Goal: Answer question/provide support: Share knowledge or assist other users

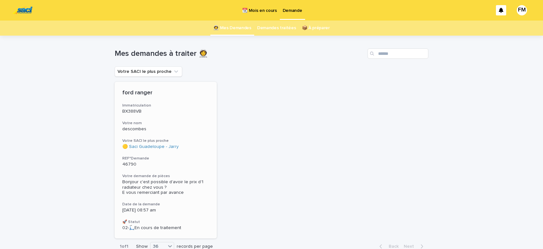
click at [139, 183] on div "Bonjour c'est possible d'avoir le prix d'1 radiateur chez vous ? E vous remerci…" at bounding box center [165, 187] width 87 height 16
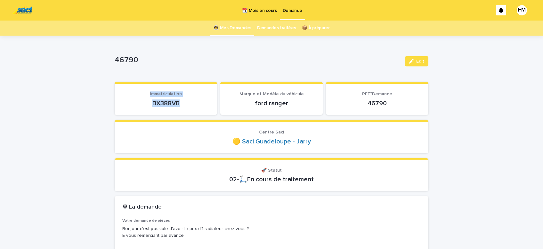
drag, startPoint x: 186, startPoint y: 102, endPoint x: 161, endPoint y: 112, distance: 27.0
click at [142, 98] on div "BX388VB" at bounding box center [165, 102] width 87 height 9
drag, startPoint x: 173, startPoint y: 124, endPoint x: 200, endPoint y: 102, distance: 34.3
click at [176, 124] on section "Centre Saci 🟡 Saci [GEOGRAPHIC_DATA] - Jarry" at bounding box center [272, 136] width 314 height 33
drag, startPoint x: 185, startPoint y: 103, endPoint x: 148, endPoint y: 109, distance: 37.0
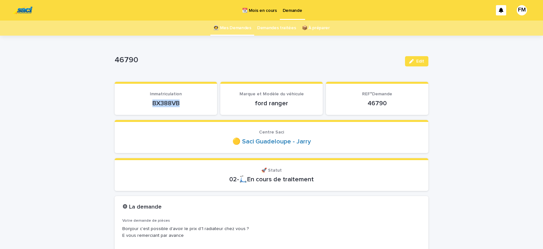
click at [140, 101] on p "BX388VB" at bounding box center [165, 103] width 87 height 8
copy p "BX388VB"
click at [158, 119] on div "Loading... Saving… Immatriculation BX388VB Marque et Modèle du véhicule ford ra…" at bounding box center [272, 101] width 314 height 38
drag, startPoint x: 188, startPoint y: 102, endPoint x: 158, endPoint y: 105, distance: 29.6
click at [150, 101] on p "BX388VB" at bounding box center [165, 103] width 87 height 8
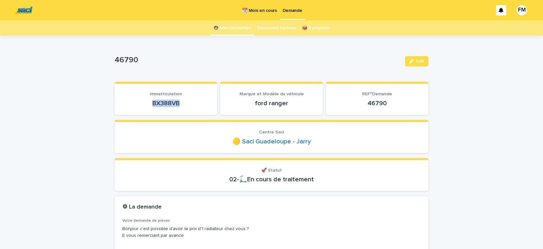
copy p "BX388VB"
click at [420, 58] on button "Edit" at bounding box center [416, 61] width 23 height 10
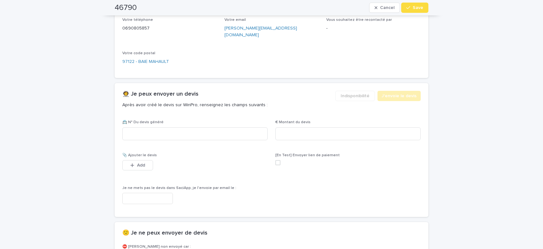
scroll to position [380, 0]
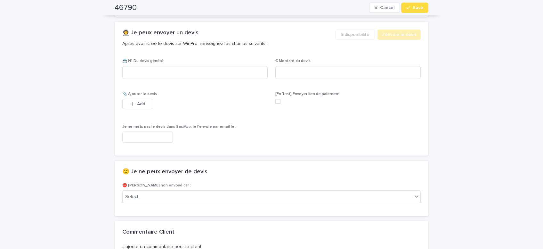
click at [151, 131] on input "text" at bounding box center [147, 136] width 51 height 11
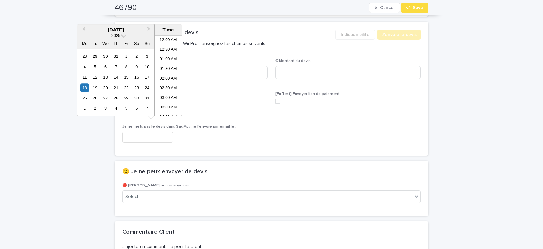
scroll to position [138, 0]
click at [169, 74] on li "09:00 AM" at bounding box center [168, 76] width 27 height 10
type input "**********"
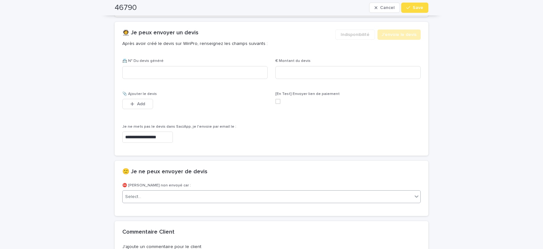
scroll to position [380, 0]
click at [169, 191] on div "Select..." at bounding box center [268, 196] width 290 height 11
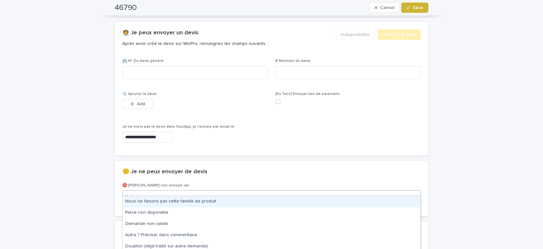
click at [419, 11] on button "Save" at bounding box center [414, 8] width 27 height 10
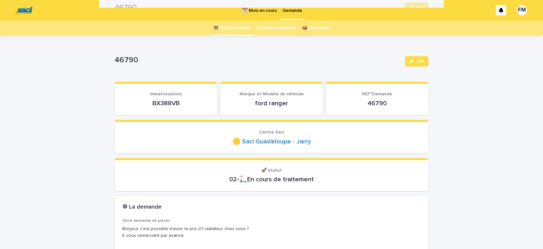
scroll to position [0, 0]
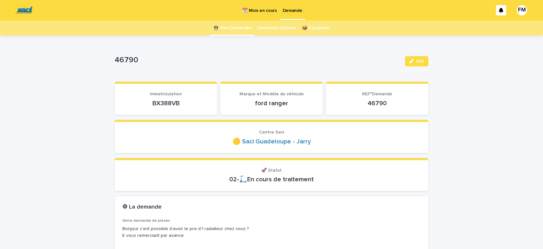
click at [285, 11] on p "Demande" at bounding box center [293, 6] width 20 height 13
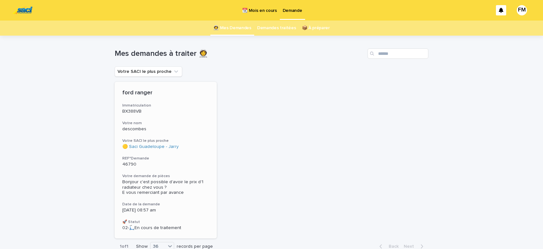
click at [148, 185] on span "Bonjour c'est possible d'avoir le prix d'1 radiateur chez vous ? E vous remerci…" at bounding box center [163, 186] width 82 height 15
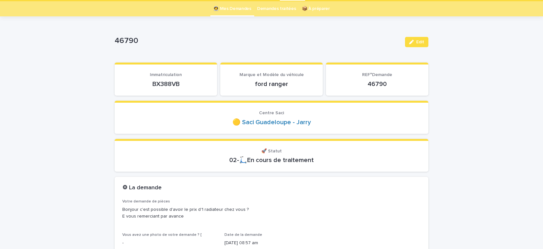
scroll to position [20, 0]
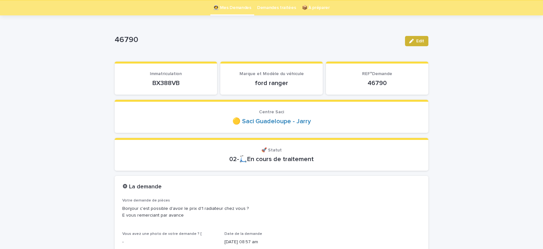
click at [417, 42] on span "Edit" at bounding box center [420, 41] width 8 height 4
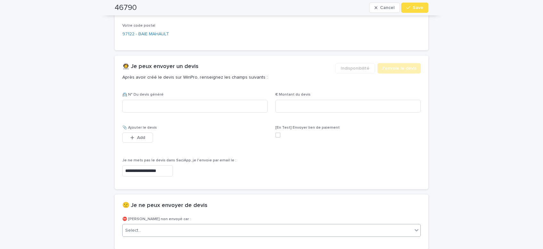
scroll to position [400, 0]
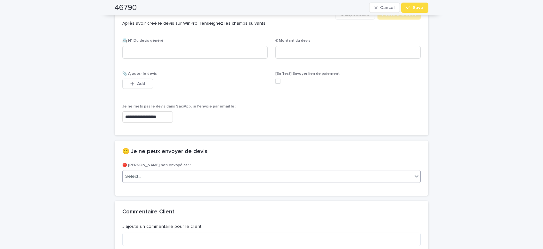
click at [161, 171] on div "Select..." at bounding box center [268, 176] width 290 height 11
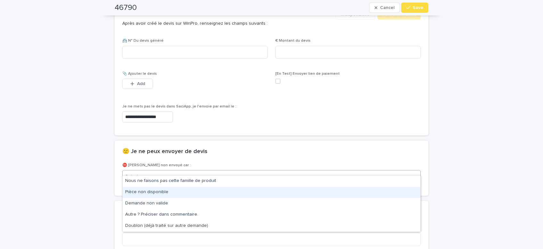
click at [151, 192] on div "Pièce non disponible" at bounding box center [272, 191] width 298 height 11
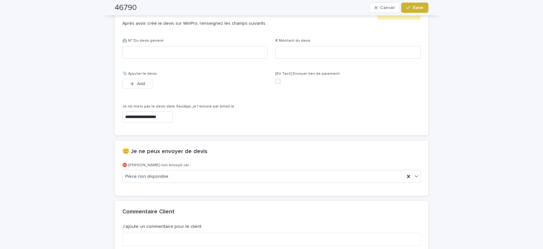
click at [415, 11] on button "Save" at bounding box center [414, 8] width 27 height 10
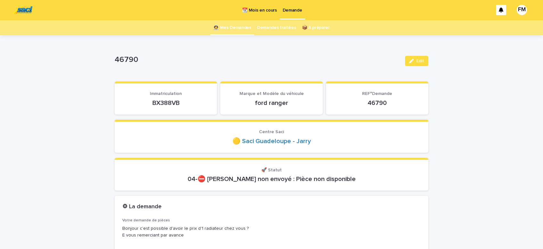
scroll to position [0, 0]
click at [291, 9] on p "Demande" at bounding box center [293, 6] width 20 height 13
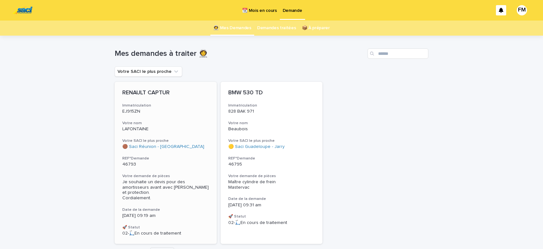
click at [151, 180] on span "Je souhaite un devis pour des amortisseurs avant avec [PERSON_NAME] et protecti…" at bounding box center [166, 189] width 88 height 21
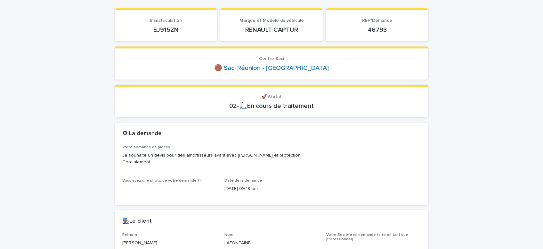
scroll to position [81, 0]
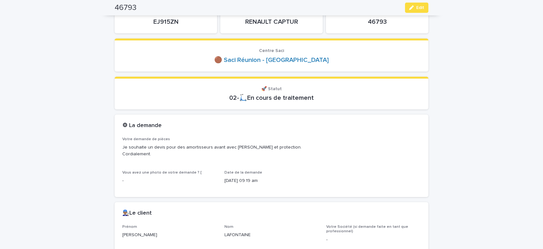
drag, startPoint x: 182, startPoint y: 18, endPoint x: 158, endPoint y: 17, distance: 24.4
click at [155, 17] on div "EJ915ZN" at bounding box center [165, 21] width 87 height 9
copy div "matriculation EJ915ZN"
click at [421, 6] on span "Edit" at bounding box center [420, 7] width 8 height 4
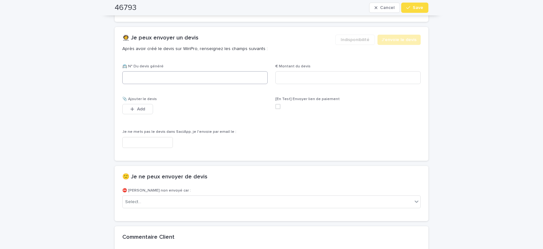
scroll to position [408, 0]
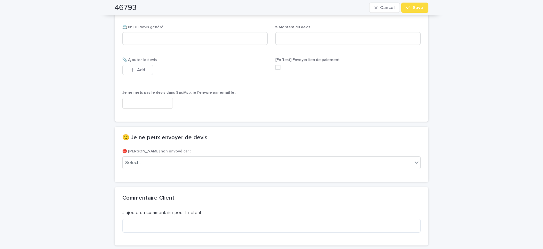
click at [169, 103] on input "text" at bounding box center [147, 103] width 51 height 11
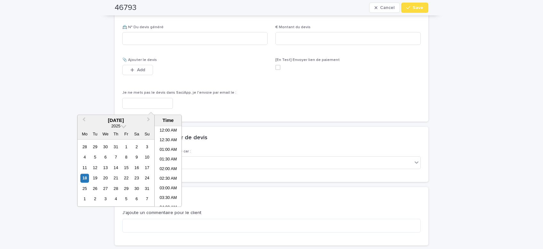
scroll to position [147, 0]
click at [168, 167] on li "09:30 AM" at bounding box center [168, 166] width 27 height 10
type input "**********"
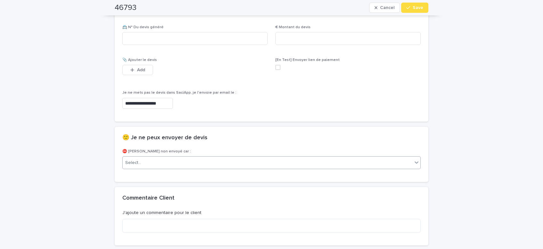
click at [152, 162] on div "Select..." at bounding box center [268, 162] width 290 height 11
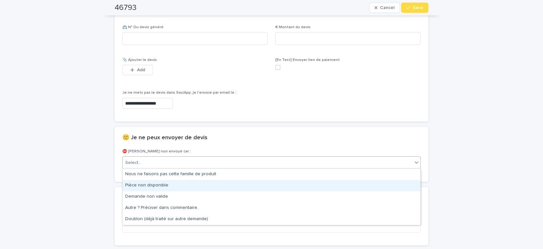
drag, startPoint x: 159, startPoint y: 186, endPoint x: 321, endPoint y: 112, distance: 177.9
click at [159, 185] on div "Pièce non disponible" at bounding box center [272, 185] width 298 height 11
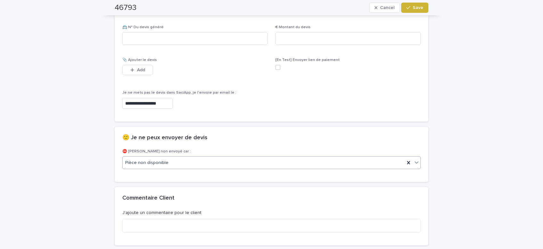
click at [419, 9] on span "Save" at bounding box center [418, 7] width 11 height 4
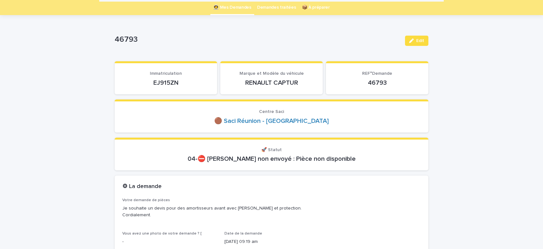
scroll to position [0, 0]
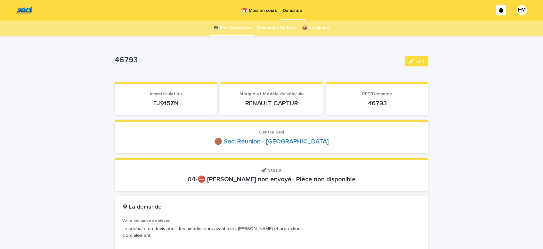
click at [293, 12] on p "Demande" at bounding box center [293, 6] width 20 height 13
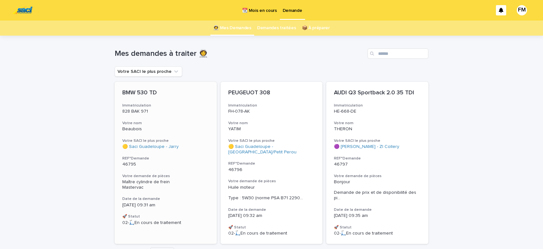
click at [152, 183] on span "Maître cylindre de frein Mastervac" at bounding box center [145, 184] width 47 height 10
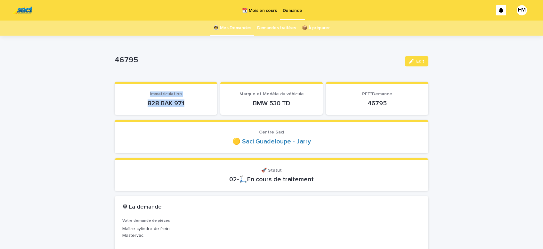
drag, startPoint x: 186, startPoint y: 101, endPoint x: 128, endPoint y: 96, distance: 57.6
click at [128, 98] on div "828 BAK 971" at bounding box center [165, 102] width 87 height 9
click at [208, 114] on section "Immatriculation 828 BAK 971" at bounding box center [166, 98] width 103 height 33
drag, startPoint x: 190, startPoint y: 102, endPoint x: 146, endPoint y: 101, distance: 43.9
click at [146, 101] on p "828 BAK 971" at bounding box center [165, 103] width 87 height 8
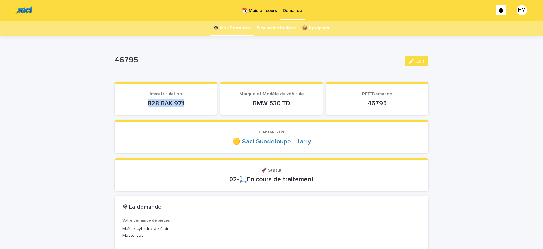
copy p "828 BAK 971"
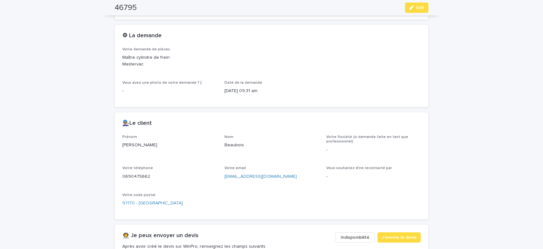
scroll to position [190, 0]
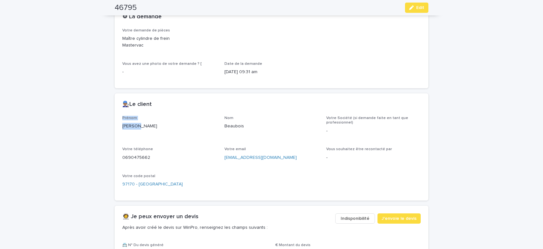
drag, startPoint x: 145, startPoint y: 123, endPoint x: 111, endPoint y: 119, distance: 34.9
click at [122, 121] on div "[PERSON_NAME]" at bounding box center [169, 125] width 95 height 8
click at [166, 133] on div "[PERSON_NAME]" at bounding box center [169, 125] width 95 height 19
click at [161, 128] on p "[PERSON_NAME]" at bounding box center [169, 126] width 95 height 7
drag, startPoint x: 144, startPoint y: 126, endPoint x: 117, endPoint y: 122, distance: 26.6
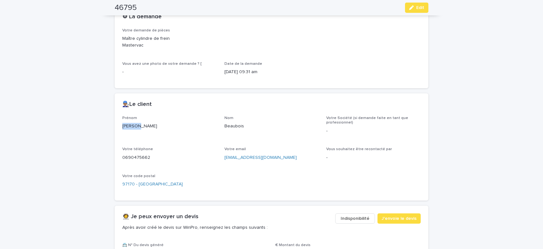
click at [122, 122] on div "[PERSON_NAME]" at bounding box center [169, 125] width 95 height 8
drag, startPoint x: 175, startPoint y: 137, endPoint x: 174, endPoint y: 134, distance: 3.3
copy p "[PERSON_NAME]"
drag, startPoint x: 280, startPoint y: 157, endPoint x: 221, endPoint y: 158, distance: 58.6
click at [225, 158] on div "[EMAIL_ADDRESS][DOMAIN_NAME]" at bounding box center [272, 157] width 95 height 8
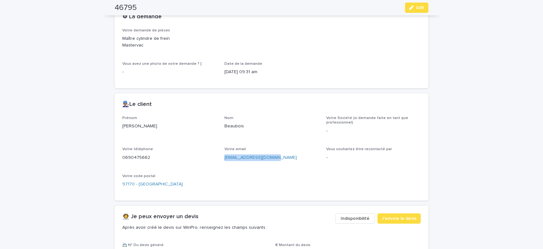
copy link "[EMAIL_ADDRESS][DOMAIN_NAME]"
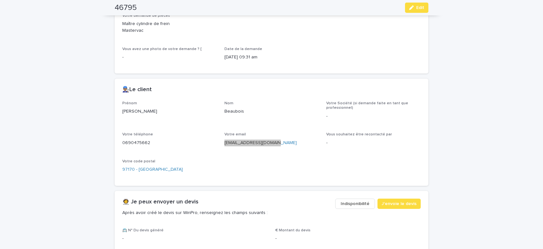
scroll to position [299, 0]
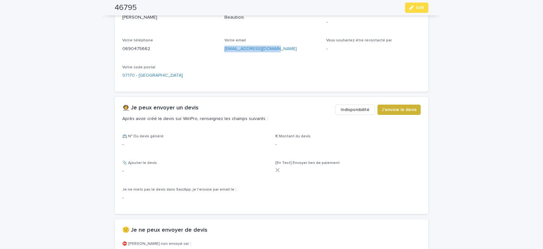
click at [410, 108] on span "J'envoie le devis" at bounding box center [399, 109] width 35 height 6
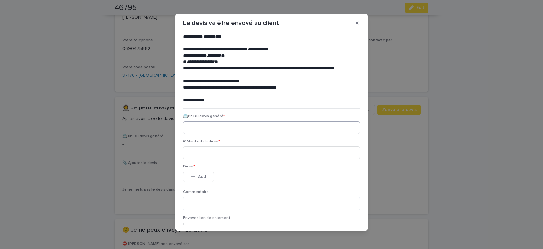
scroll to position [3, 0]
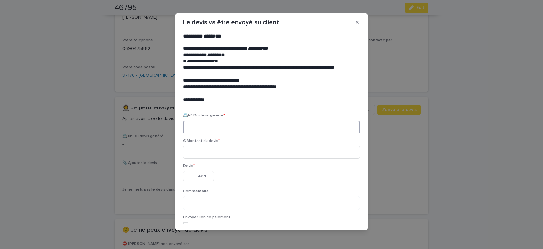
paste input "********"
type input "********"
click at [195, 151] on input at bounding box center [271, 151] width 177 height 13
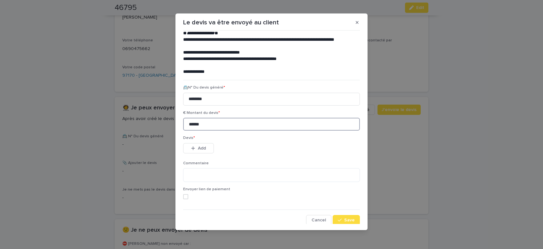
scroll to position [29, 0]
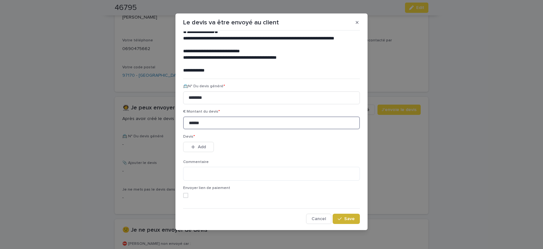
type input "******"
click at [341, 217] on icon "button" at bounding box center [340, 218] width 4 height 4
click at [202, 146] on span "Add" at bounding box center [202, 146] width 8 height 4
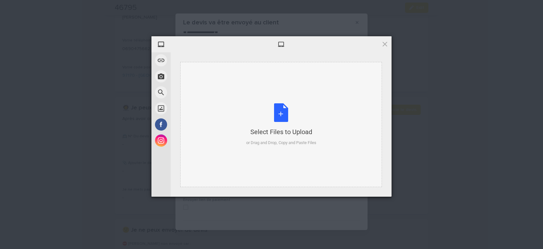
click at [279, 113] on div "Select Files to Upload or Drag and Drop, Copy and Paste Files" at bounding box center [281, 124] width 70 height 43
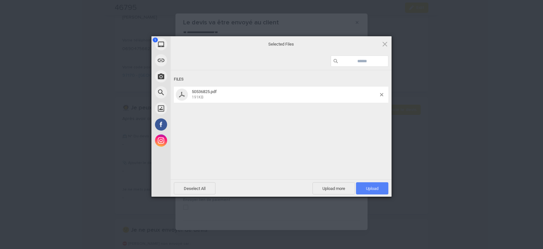
click at [381, 185] on span "Upload 1" at bounding box center [372, 188] width 32 height 12
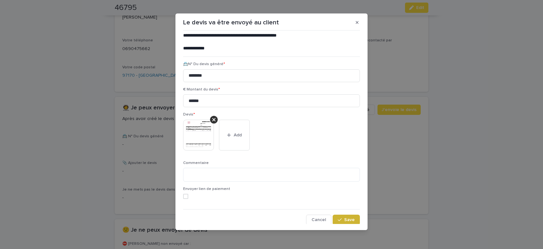
scroll to position [52, 0]
click at [346, 218] on span "Save" at bounding box center [349, 218] width 11 height 4
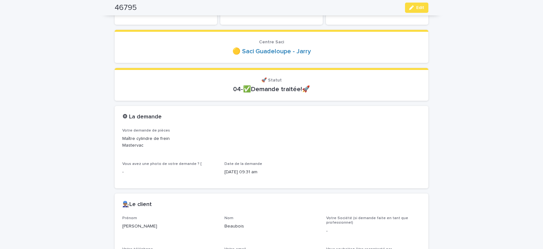
scroll to position [0, 0]
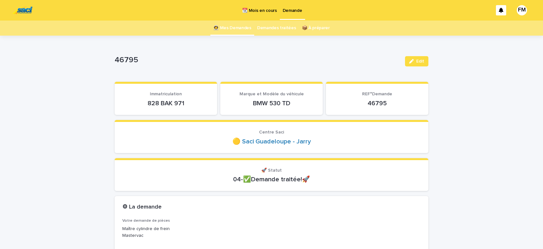
click at [297, 10] on p "Demande" at bounding box center [293, 6] width 20 height 13
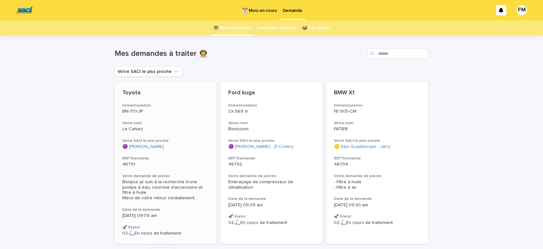
click at [155, 184] on span "Bonjour je suis à la recherche d'une pompe à eau, courroie d'accessoire et filt…" at bounding box center [165, 189] width 87 height 21
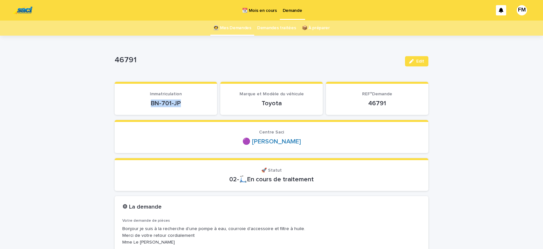
drag, startPoint x: 185, startPoint y: 103, endPoint x: 173, endPoint y: 109, distance: 13.5
click at [153, 103] on p "BN-701-JP" at bounding box center [165, 103] width 87 height 8
copy p "BN-701-JP"
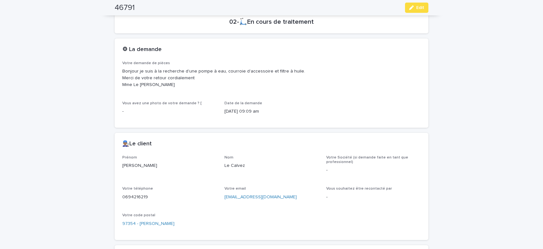
scroll to position [163, 0]
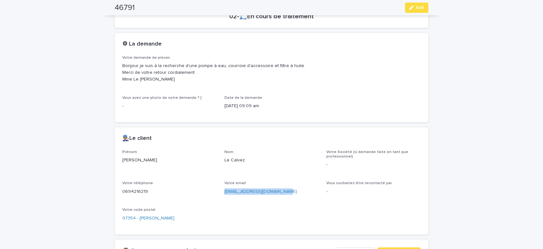
drag, startPoint x: 285, startPoint y: 190, endPoint x: 222, endPoint y: 193, distance: 63.2
click at [225, 193] on div "[EMAIL_ADDRESS][DOMAIN_NAME]" at bounding box center [272, 191] width 95 height 8
copy link "[EMAIL_ADDRESS][DOMAIN_NAME]"
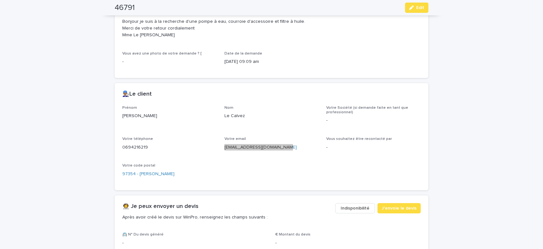
scroll to position [272, 0]
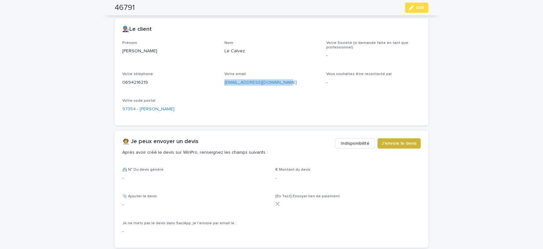
click at [411, 143] on span "J'envoie le devis" at bounding box center [399, 143] width 35 height 6
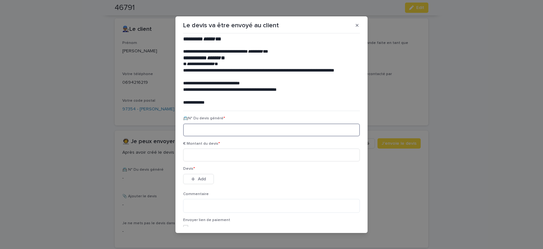
paste input "********"
type input "********"
click at [208, 154] on input at bounding box center [271, 154] width 177 height 13
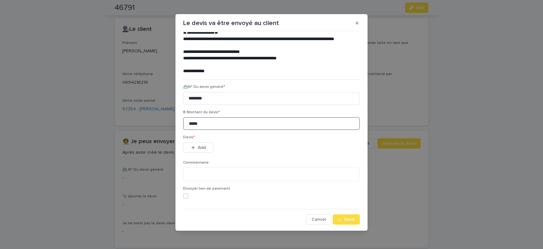
scroll to position [3, 0]
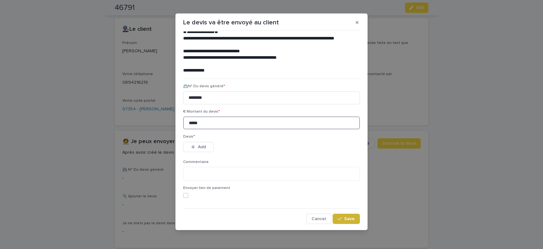
type input "*****"
click at [351, 216] on button "Save" at bounding box center [346, 218] width 27 height 10
drag, startPoint x: 208, startPoint y: 145, endPoint x: 305, endPoint y: 149, distance: 97.8
click at [211, 145] on button "Add" at bounding box center [198, 147] width 31 height 10
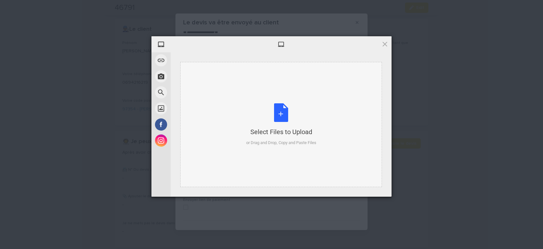
click at [279, 112] on div "Select Files to Upload or Drag and Drop, Copy and Paste Files" at bounding box center [281, 124] width 70 height 43
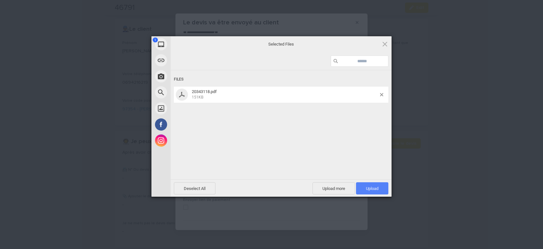
click at [370, 190] on span "Upload 1" at bounding box center [372, 188] width 12 height 5
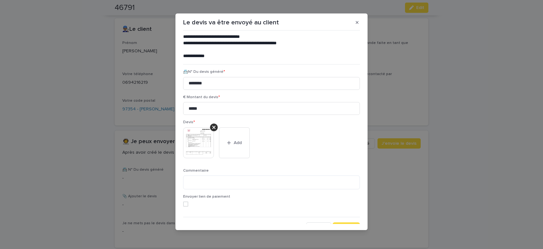
scroll to position [52, 0]
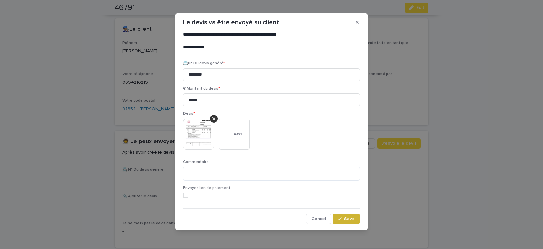
click at [349, 219] on span "Save" at bounding box center [349, 218] width 11 height 4
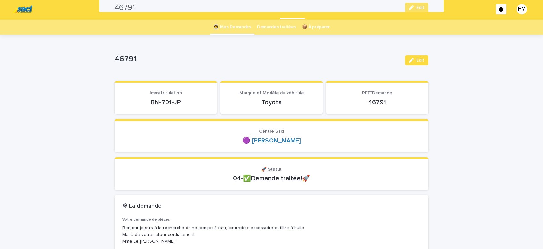
scroll to position [0, 0]
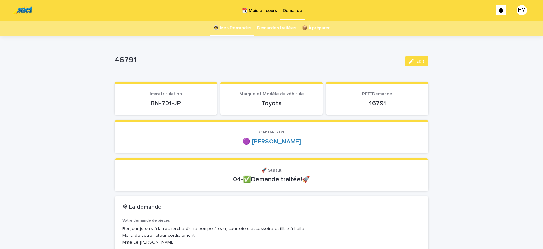
click at [291, 11] on p "Demande" at bounding box center [293, 6] width 20 height 13
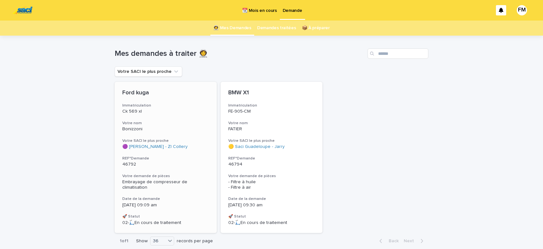
click at [156, 183] on span "Embrayage de compresseur de climatisation" at bounding box center [155, 184] width 66 height 10
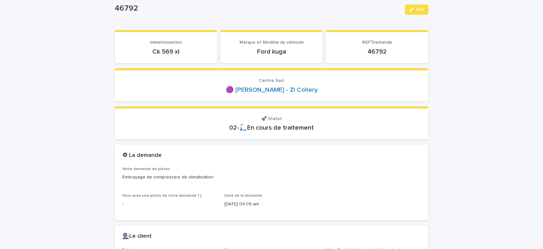
scroll to position [54, 0]
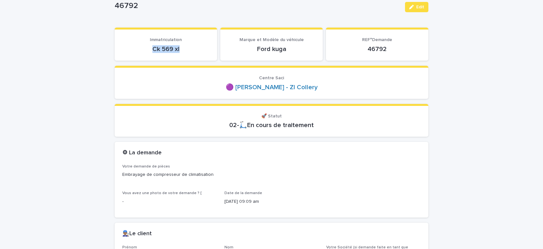
drag, startPoint x: 185, startPoint y: 45, endPoint x: 169, endPoint y: 50, distance: 17.3
click at [148, 46] on p "Ck 569 xl" at bounding box center [165, 49] width 87 height 8
copy p "Ck 569 xl"
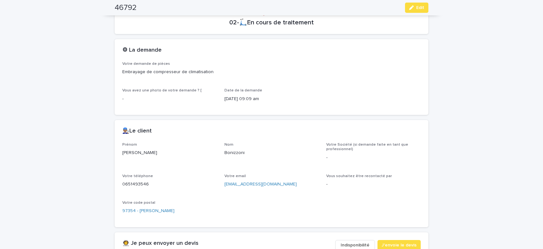
scroll to position [190, 0]
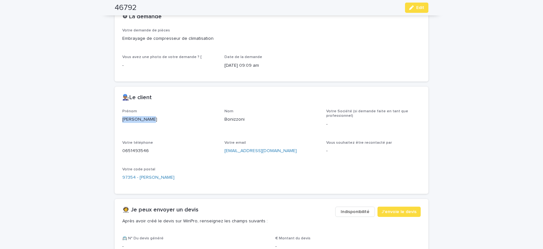
drag, startPoint x: 159, startPoint y: 118, endPoint x: 117, endPoint y: 121, distance: 42.1
click at [122, 121] on div "[PERSON_NAME]" at bounding box center [169, 119] width 95 height 8
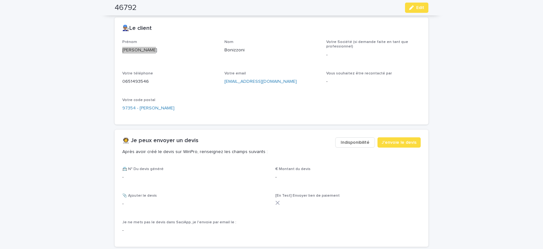
scroll to position [272, 0]
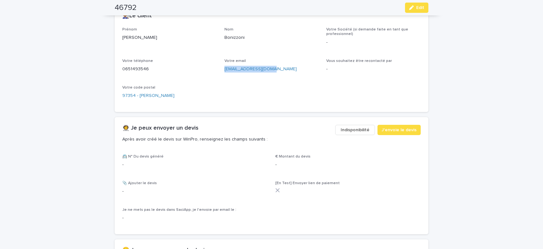
drag, startPoint x: 272, startPoint y: 68, endPoint x: 226, endPoint y: 75, distance: 47.3
click at [225, 71] on div "[EMAIL_ADDRESS][DOMAIN_NAME]" at bounding box center [272, 68] width 95 height 8
click at [404, 130] on span "J'envoie le devis" at bounding box center [399, 130] width 35 height 6
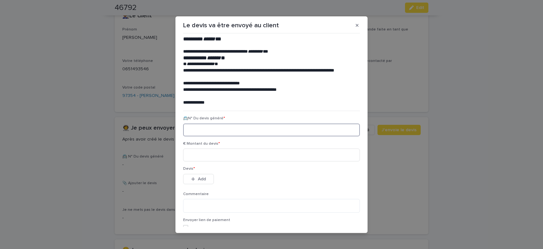
paste input "********"
type input "********"
click at [203, 156] on input at bounding box center [271, 154] width 177 height 13
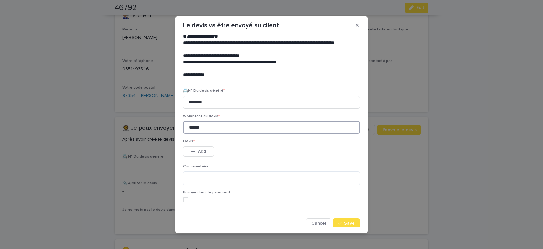
scroll to position [29, 0]
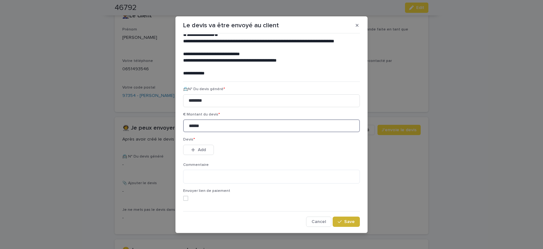
type input "******"
click at [340, 220] on icon "button" at bounding box center [340, 221] width 4 height 4
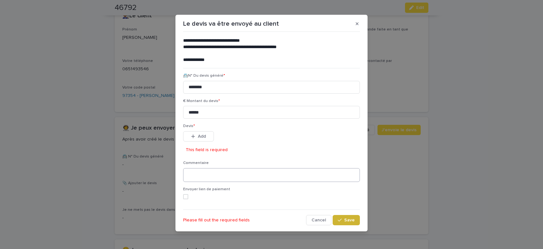
scroll to position [3, 0]
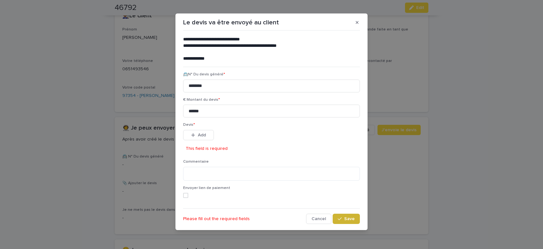
click at [350, 219] on span "Save" at bounding box center [349, 218] width 11 height 4
drag, startPoint x: 205, startPoint y: 132, endPoint x: 355, endPoint y: 177, distance: 157.0
click at [207, 132] on button "Add" at bounding box center [198, 135] width 31 height 10
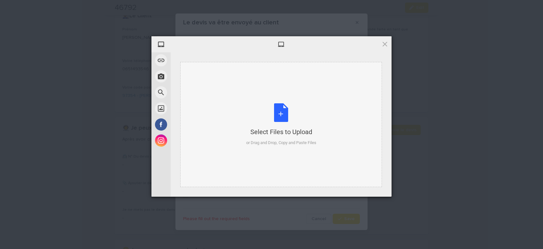
click at [280, 116] on div "Select Files to Upload or Drag and Drop, Copy and Paste Files" at bounding box center [281, 124] width 70 height 43
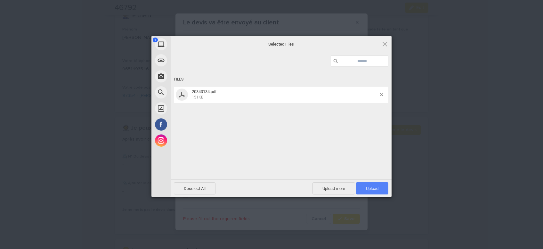
click at [375, 186] on span "Upload 1" at bounding box center [372, 188] width 12 height 5
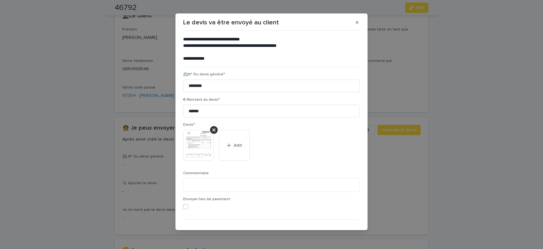
scroll to position [52, 0]
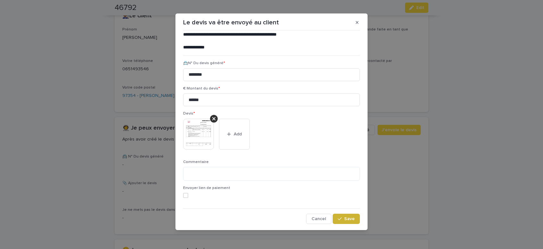
click at [351, 221] on button "Save" at bounding box center [346, 218] width 27 height 10
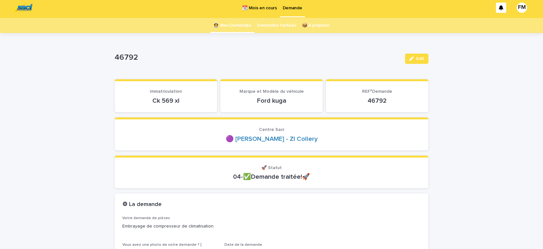
scroll to position [0, 0]
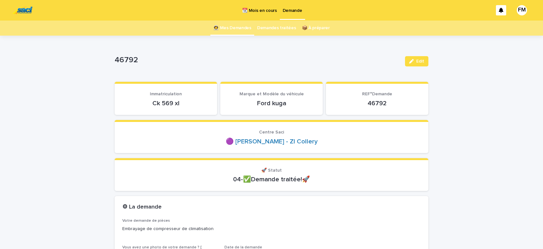
click at [295, 7] on p "Demande" at bounding box center [293, 6] width 20 height 13
